Goal: Find specific page/section: Find specific page/section

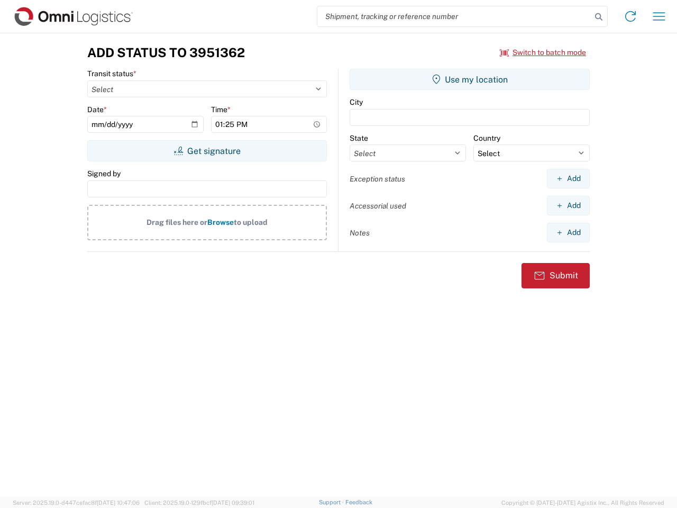
click at [454, 16] on input "search" at bounding box center [454, 16] width 274 height 20
click at [599, 17] on icon at bounding box center [598, 17] width 15 height 15
click at [631, 16] on icon at bounding box center [630, 16] width 17 height 17
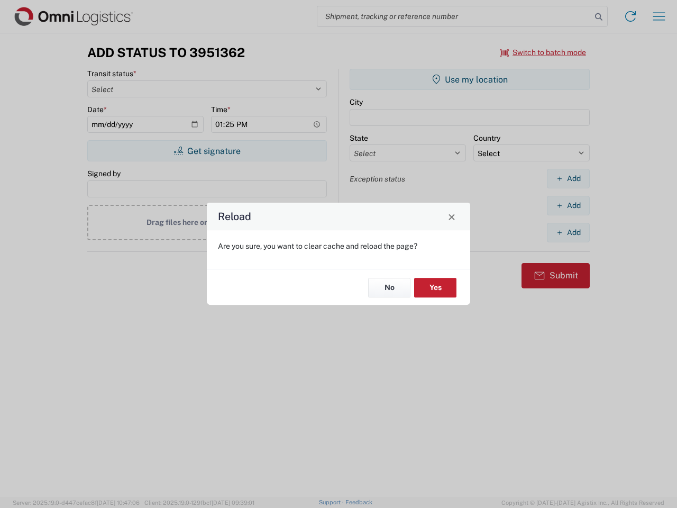
click at [659, 16] on div "Reload Are you sure, you want to clear cache and reload the page? No Yes" at bounding box center [338, 254] width 677 height 508
click at [543, 52] on div "Reload Are you sure, you want to clear cache and reload the page? No Yes" at bounding box center [338, 254] width 677 height 508
click at [207, 151] on div "Reload Are you sure, you want to clear cache and reload the page? No Yes" at bounding box center [338, 254] width 677 height 508
click at [470, 79] on div "Reload Are you sure, you want to clear cache and reload the page? No Yes" at bounding box center [338, 254] width 677 height 508
click at [568, 178] on div "Reload Are you sure, you want to clear cache and reload the page? No Yes" at bounding box center [338, 254] width 677 height 508
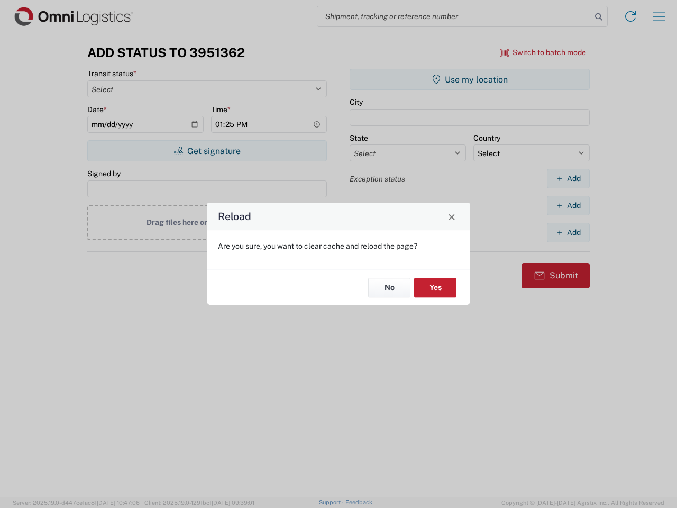
click at [568, 205] on div "Reload Are you sure, you want to clear cache and reload the page? No Yes" at bounding box center [338, 254] width 677 height 508
click at [568, 232] on div "Reload Are you sure, you want to clear cache and reload the page? No Yes" at bounding box center [338, 254] width 677 height 508
